Goal: Task Accomplishment & Management: Manage account settings

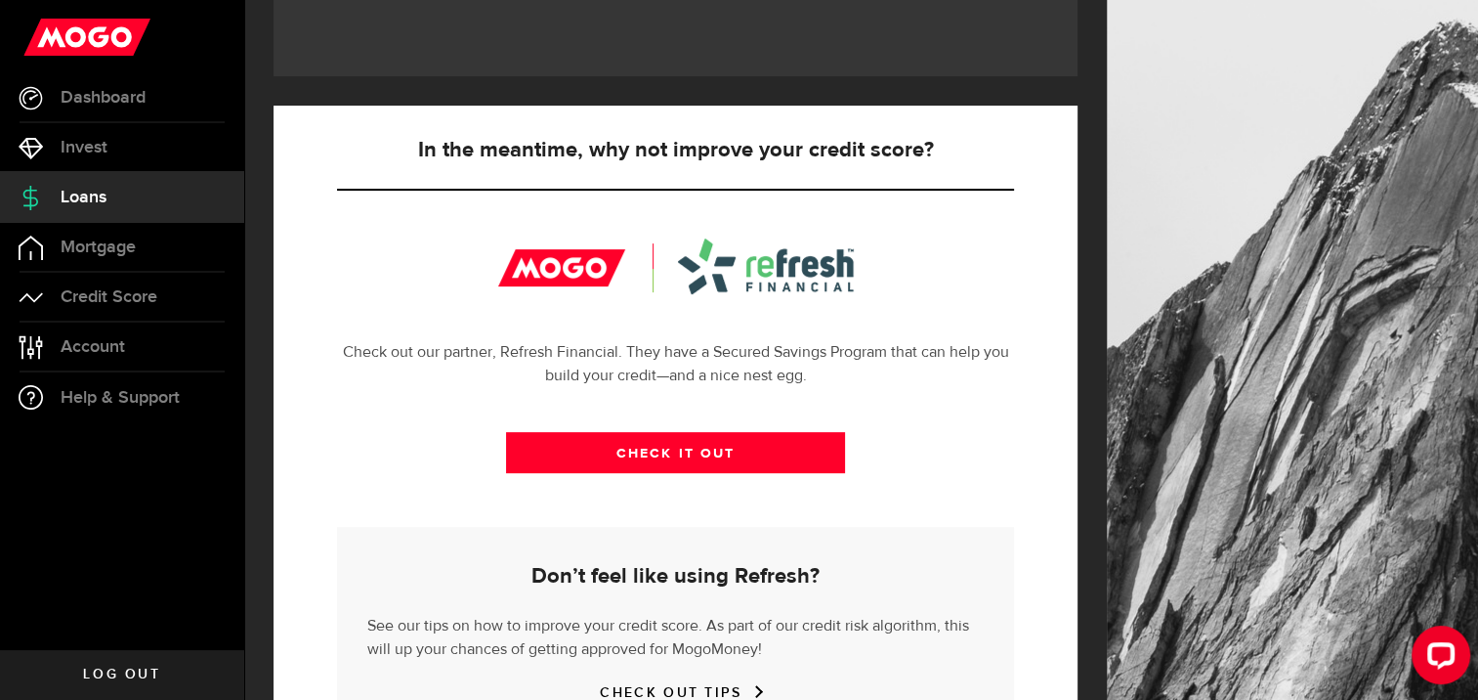
scroll to position [803, 0]
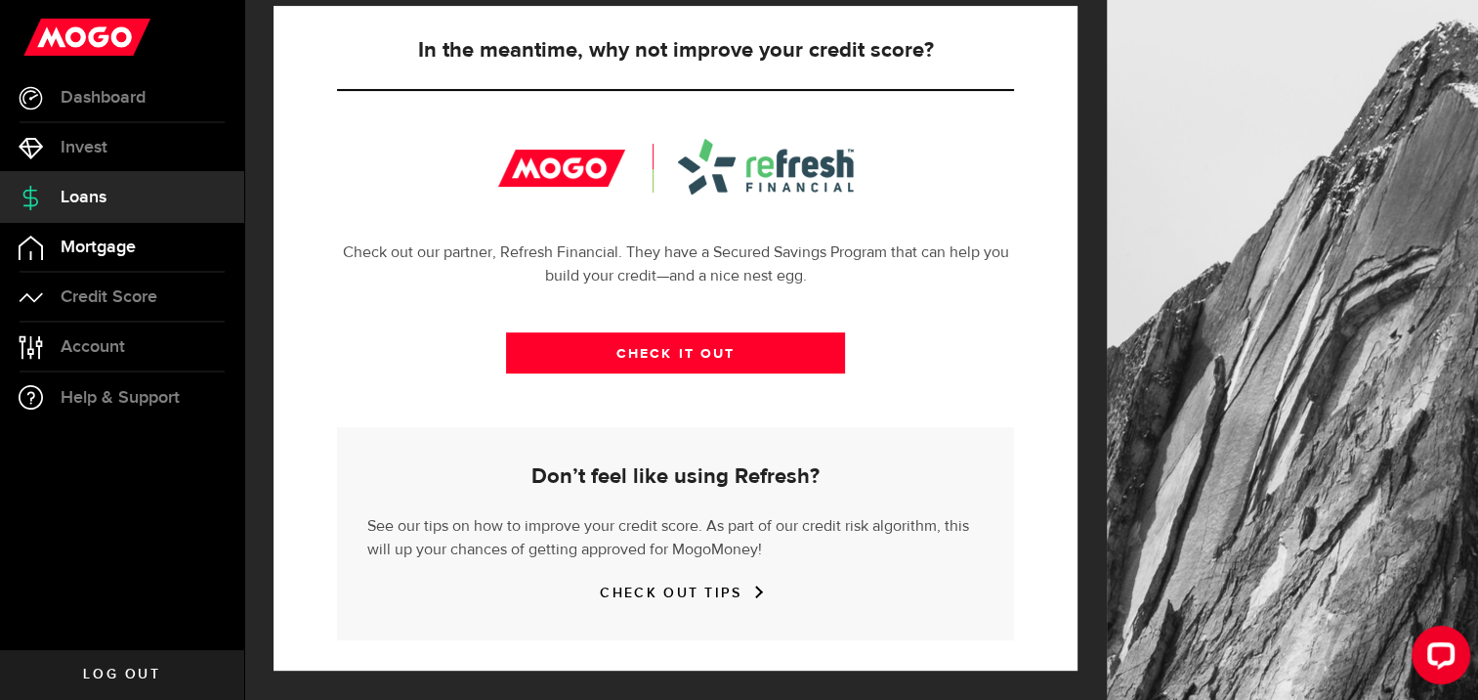
click at [93, 248] on span "Mortgage" at bounding box center [98, 247] width 75 height 18
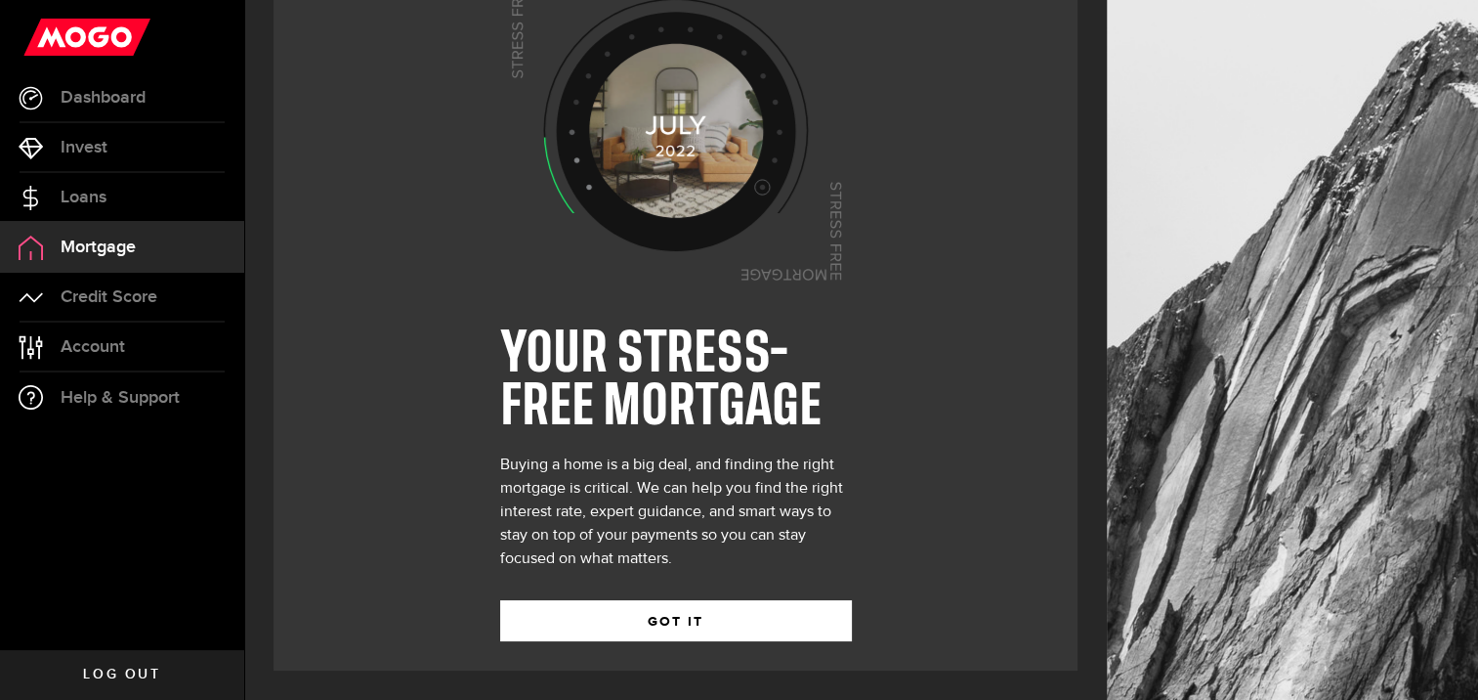
scroll to position [130, 0]
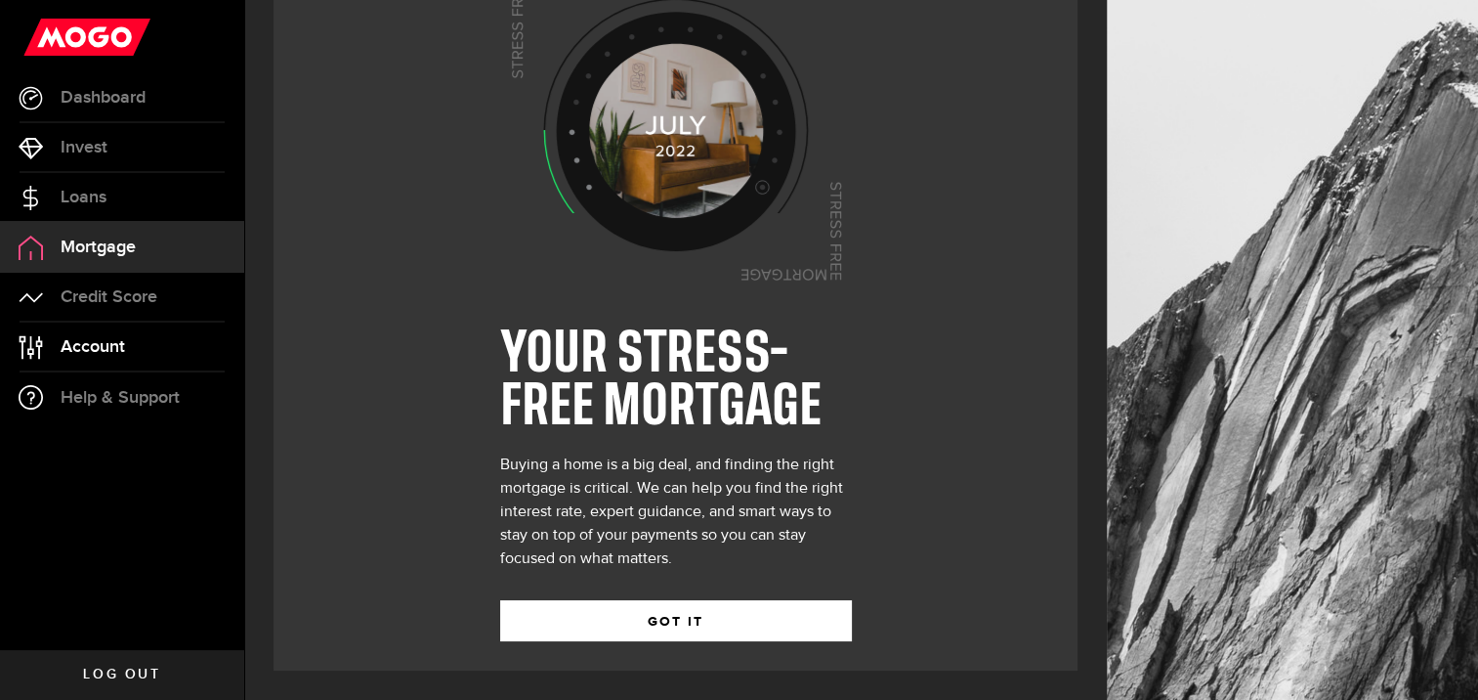
click at [87, 341] on span "Account" at bounding box center [93, 347] width 64 height 18
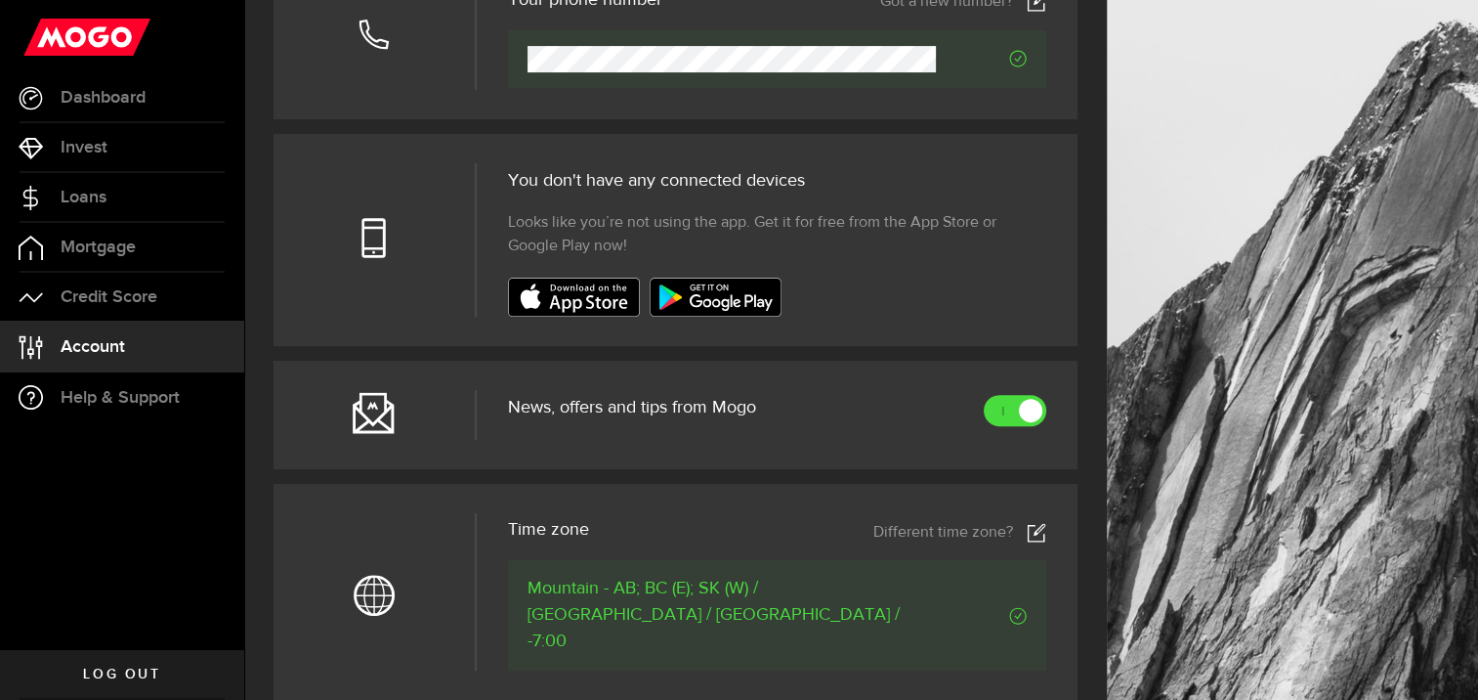
scroll to position [604, 0]
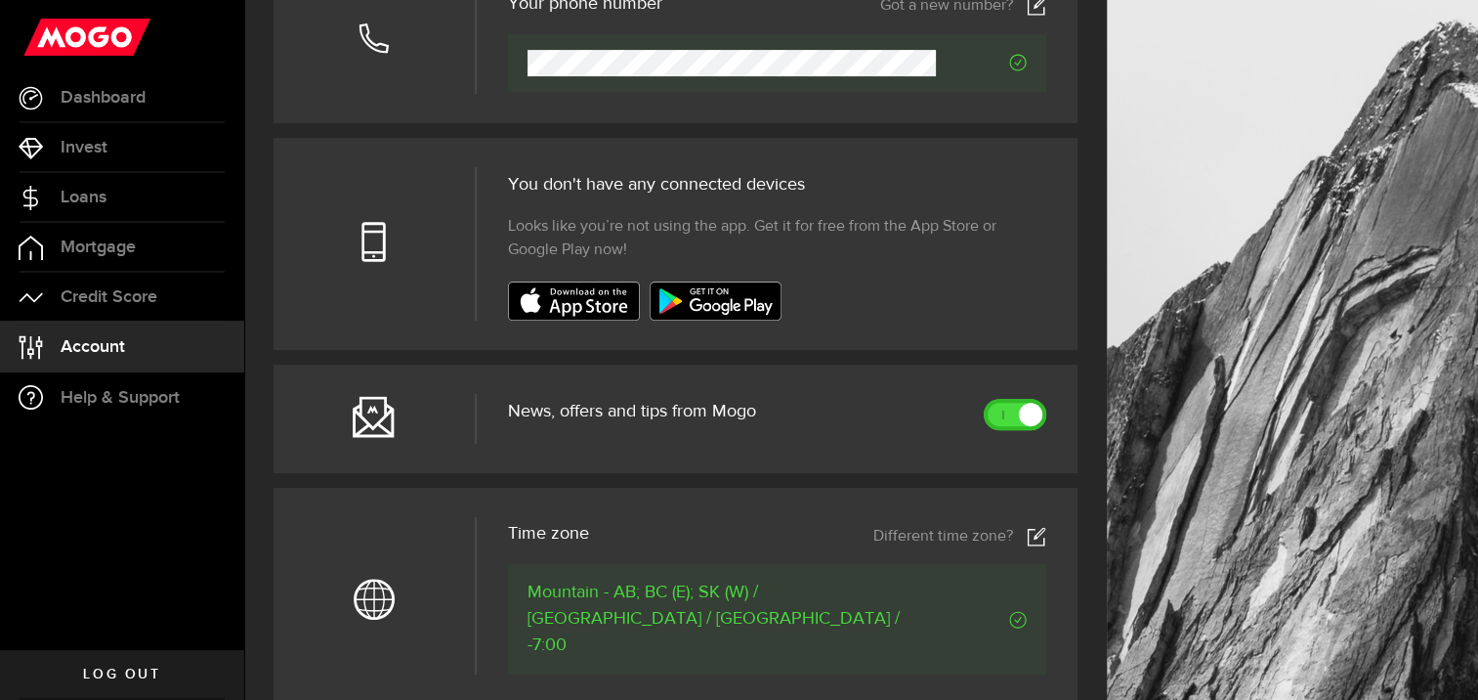
click at [1015, 430] on link at bounding box center [1015, 414] width 63 height 31
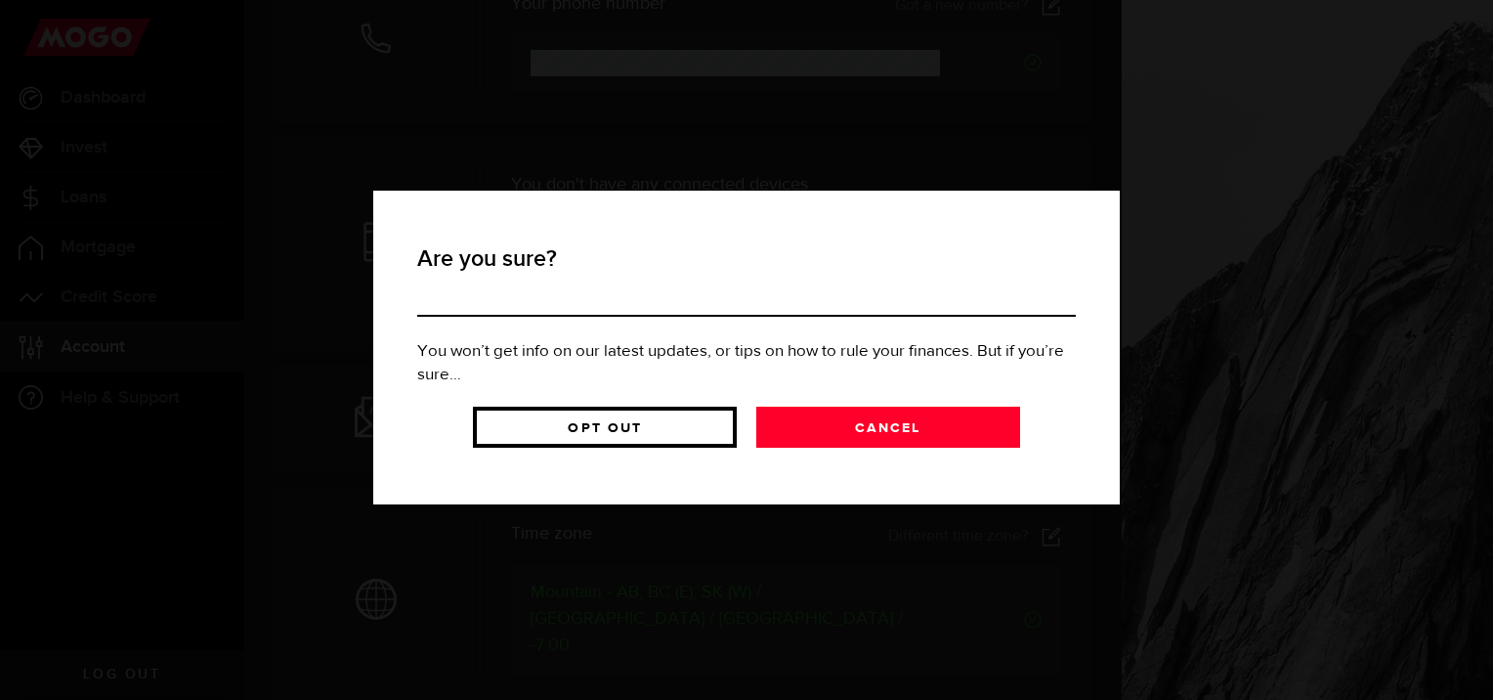
click at [595, 434] on link "Opt Out" at bounding box center [605, 426] width 264 height 41
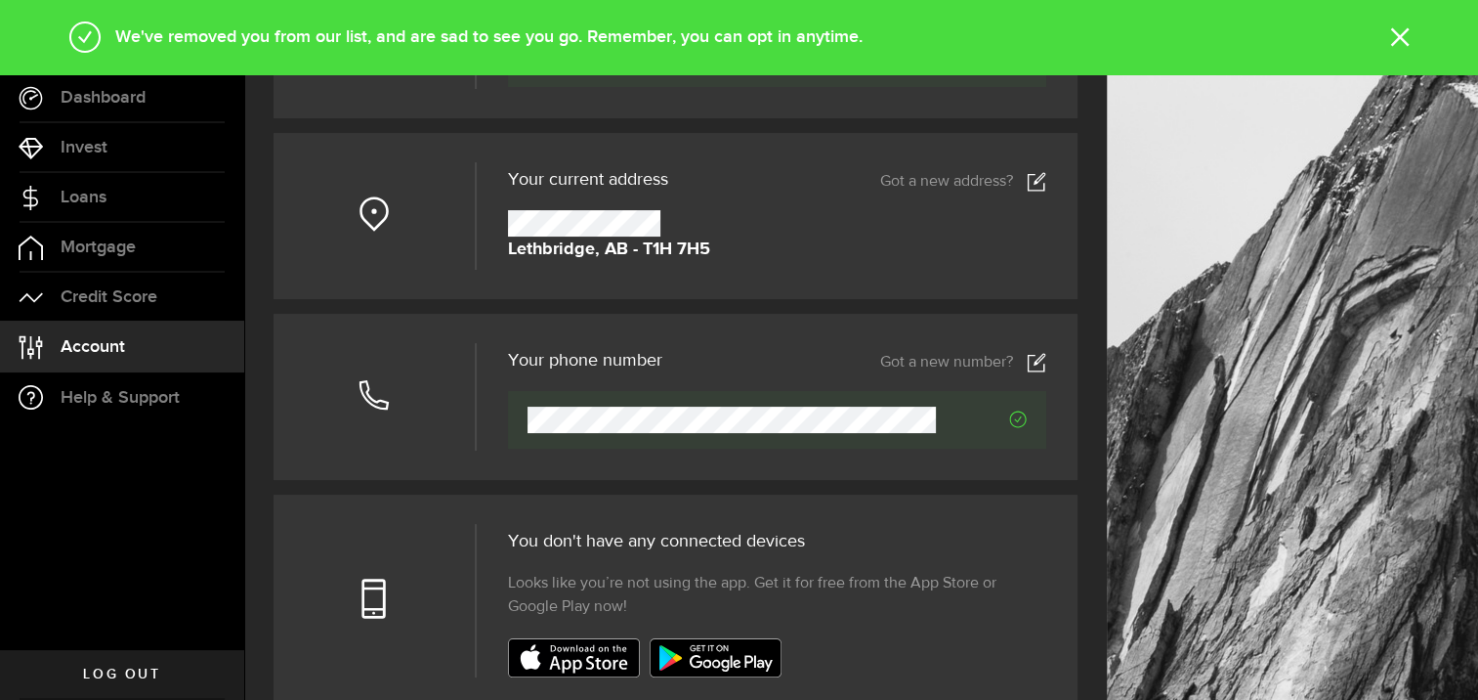
scroll to position [245, 0]
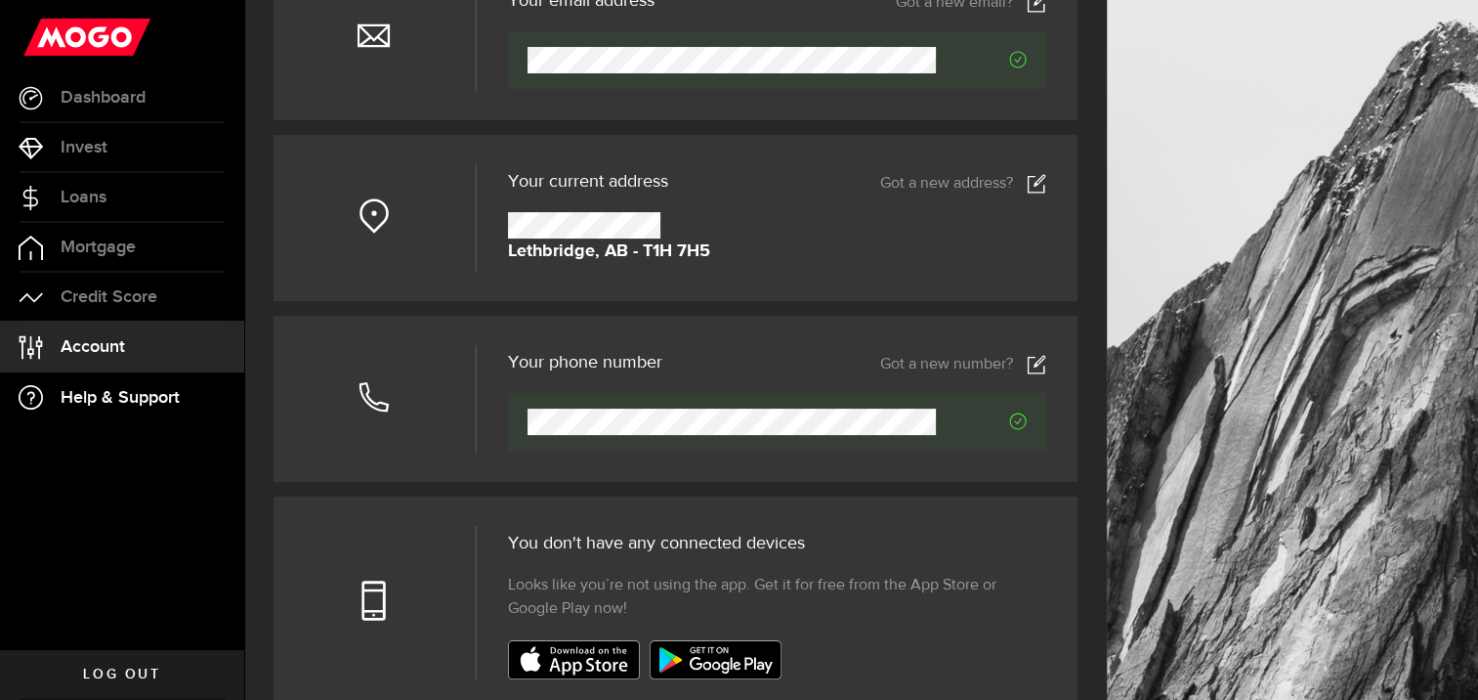
click at [107, 392] on span "Help & Support" at bounding box center [120, 398] width 119 height 18
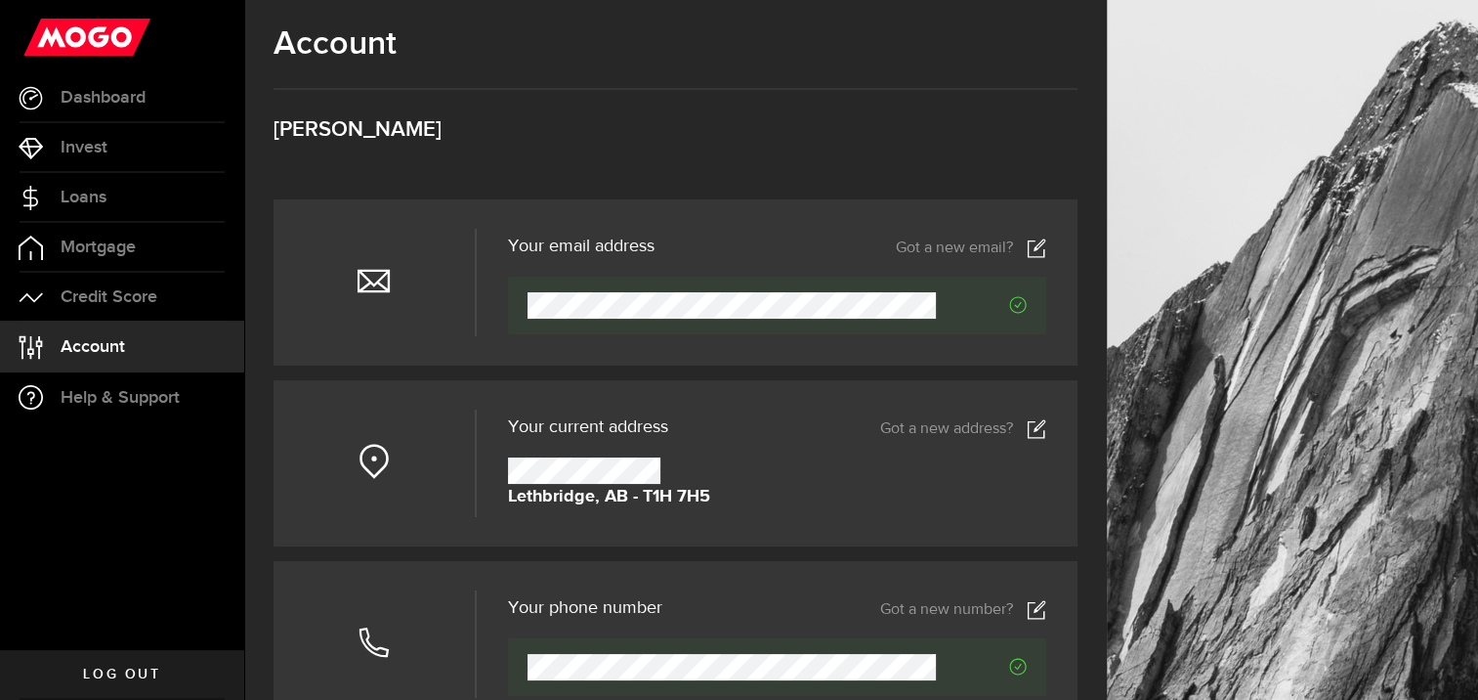
click at [799, 147] on div "Account Compte [PERSON_NAME]" at bounding box center [676, 111] width 804 height 175
